Goal: Information Seeking & Learning: Check status

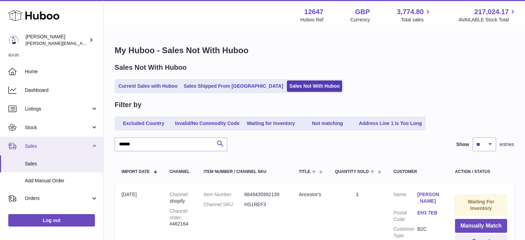
click at [44, 145] on span "Sales" at bounding box center [58, 146] width 66 height 7
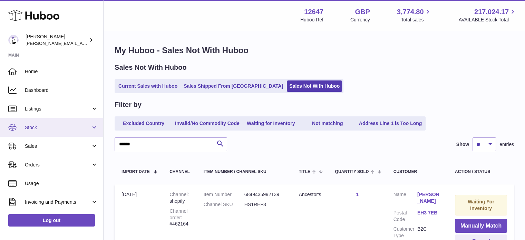
click at [41, 128] on span "Stock" at bounding box center [58, 127] width 66 height 7
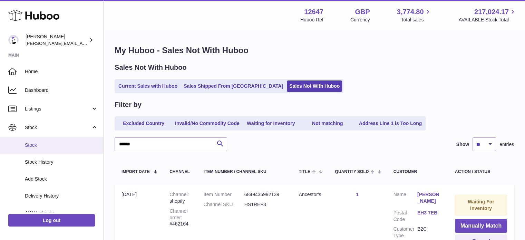
click at [41, 145] on span "Stock" at bounding box center [61, 145] width 73 height 7
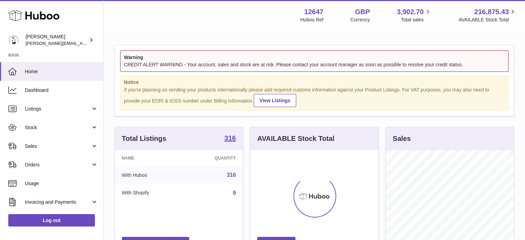
scroll to position [108, 128]
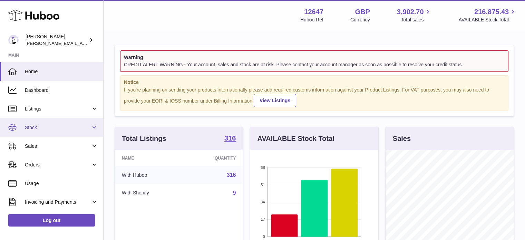
click at [36, 130] on span "Stock" at bounding box center [58, 127] width 66 height 7
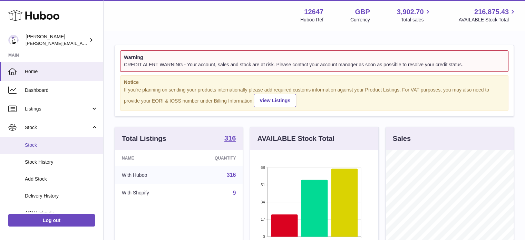
click at [33, 143] on span "Stock" at bounding box center [61, 145] width 73 height 7
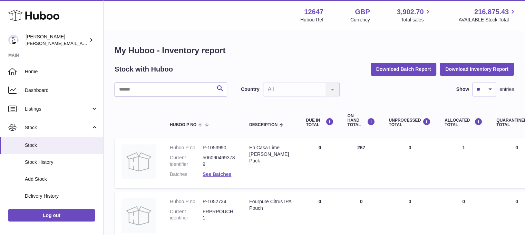
click at [138, 85] on input "text" at bounding box center [171, 90] width 113 height 14
type input "****"
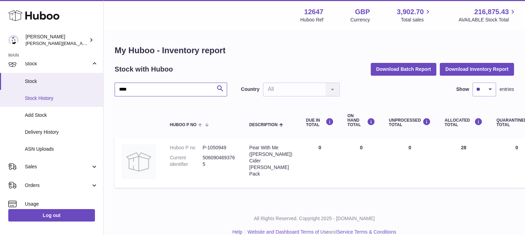
scroll to position [138, 0]
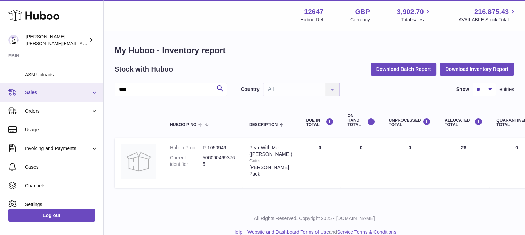
click at [37, 90] on span "Sales" at bounding box center [58, 92] width 66 height 7
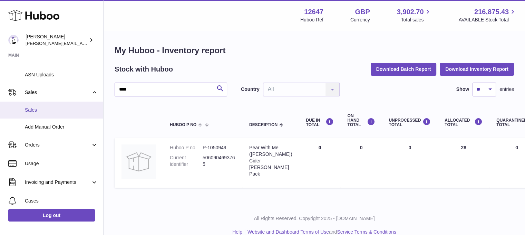
click at [38, 112] on span "Sales" at bounding box center [61, 110] width 73 height 7
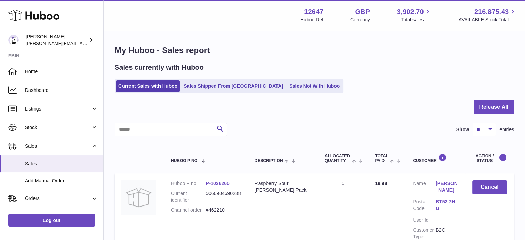
click at [169, 131] on input "text" at bounding box center [171, 130] width 113 height 14
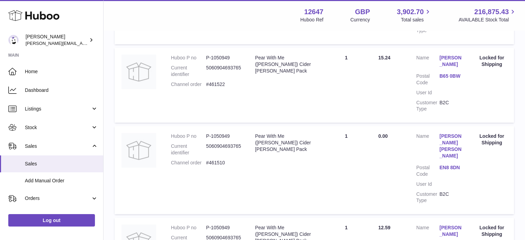
scroll to position [18, 0]
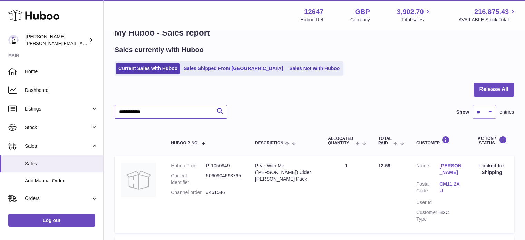
type input "**********"
click at [291, 69] on link "Sales Not With Huboo" at bounding box center [314, 68] width 55 height 11
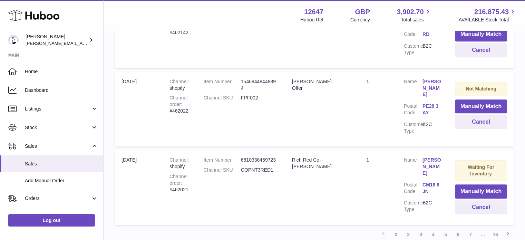
scroll to position [706, 0]
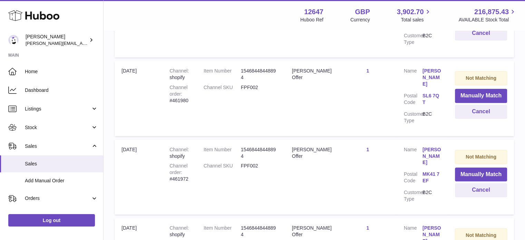
scroll to position [713, 0]
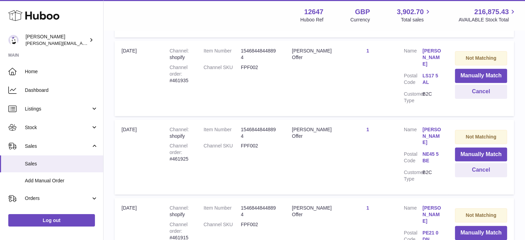
scroll to position [717, 0]
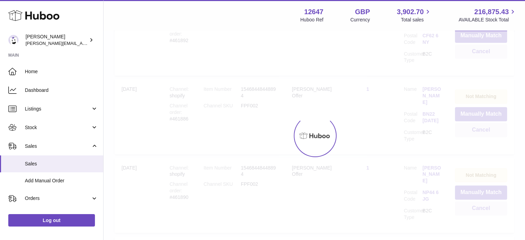
scroll to position [31, 0]
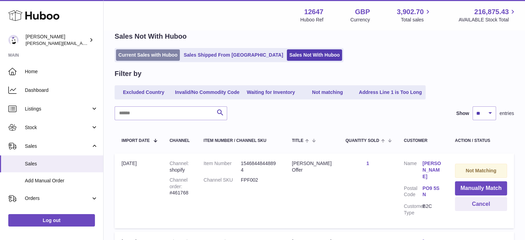
click at [128, 49] on link "Current Sales with Huboo" at bounding box center [148, 54] width 64 height 11
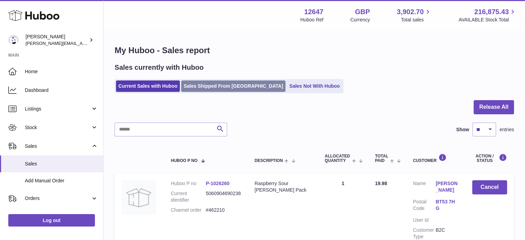
click at [220, 88] on link "Sales Shipped From Huboo" at bounding box center [233, 85] width 104 height 11
